Goal: Transaction & Acquisition: Purchase product/service

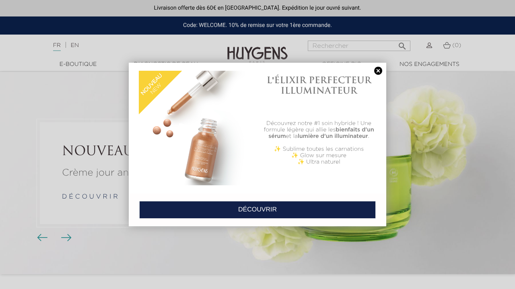
click at [377, 72] on link at bounding box center [378, 71] width 11 height 8
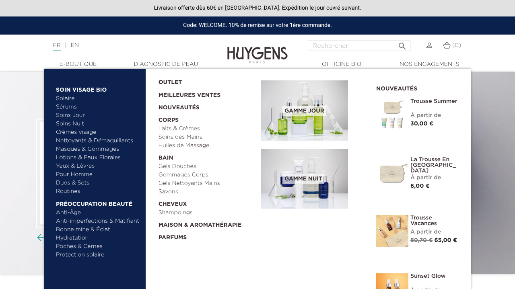
click at [312, 106] on span "Gamme jour" at bounding box center [303, 111] width 43 height 10
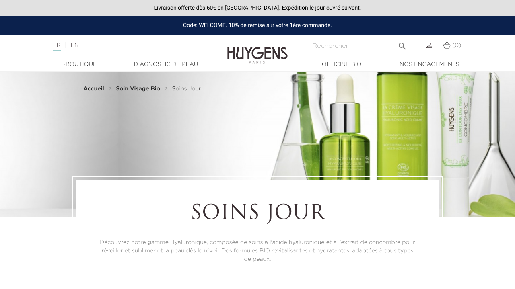
click at [361, 46] on input "Rechercher" at bounding box center [359, 46] width 103 height 10
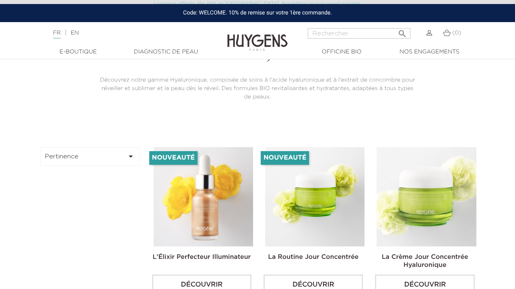
scroll to position [138, 0]
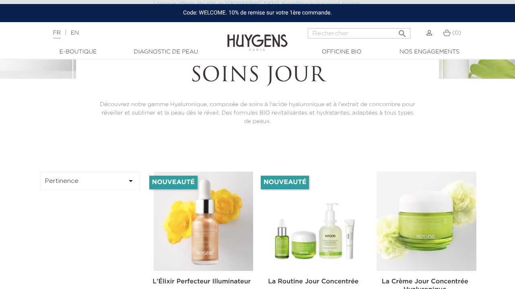
click at [130, 176] on icon "" at bounding box center [131, 181] width 10 height 10
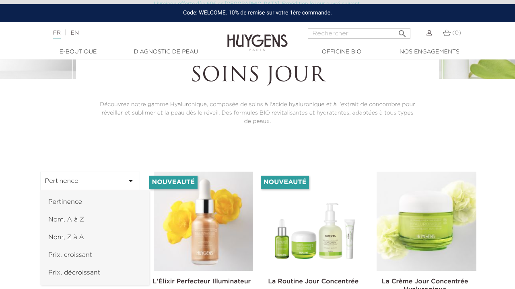
click at [95, 250] on link "Prix, croissant" at bounding box center [94, 256] width 109 height 18
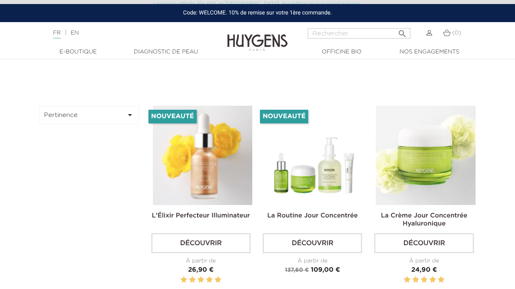
scroll to position [202, 1]
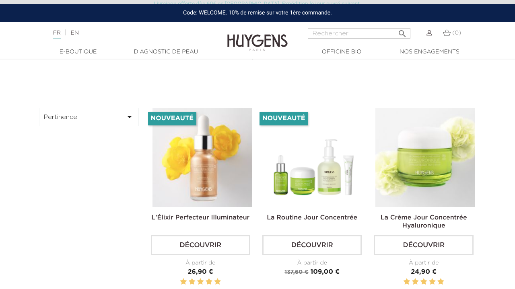
click at [127, 113] on icon "" at bounding box center [130, 117] width 10 height 10
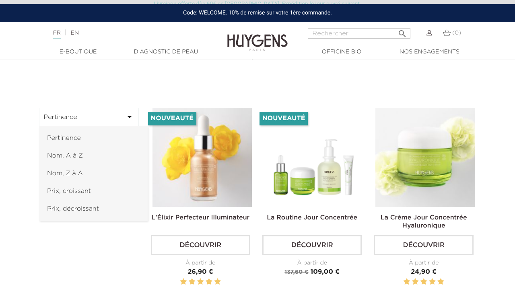
click at [90, 188] on link "Prix, croissant" at bounding box center [93, 192] width 109 height 18
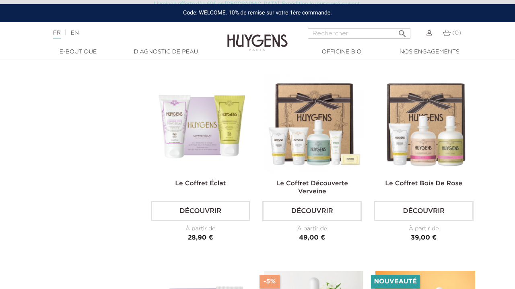
scroll to position [1651, 1]
